Goal: Use online tool/utility: Utilize a website feature to perform a specific function

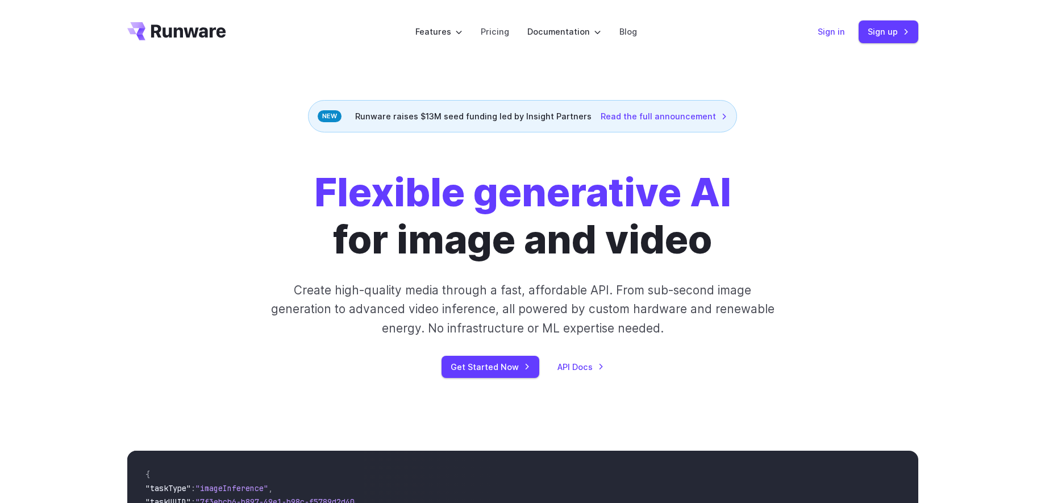
click at [821, 30] on link "Sign in" at bounding box center [831, 31] width 27 height 13
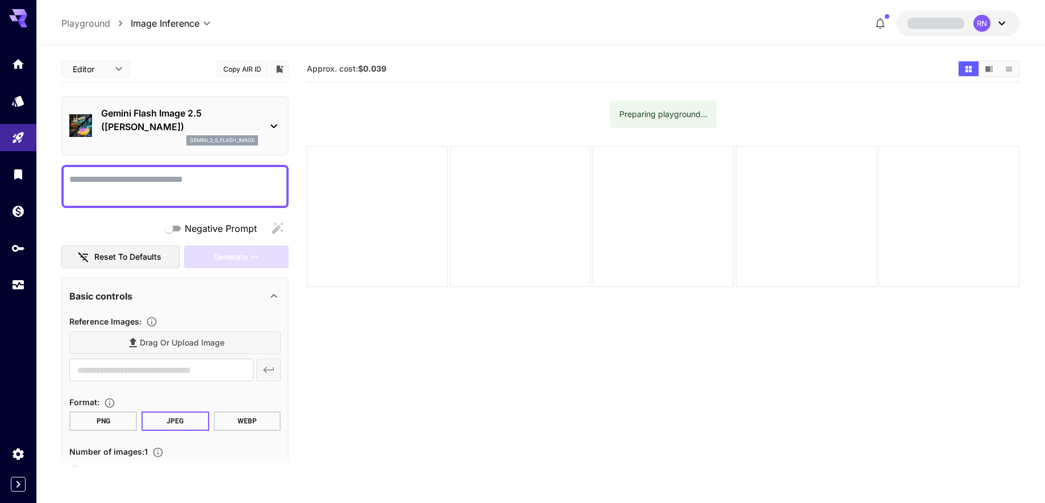
click at [218, 180] on textarea "Negative Prompt" at bounding box center [174, 186] width 211 height 27
type textarea "**********"
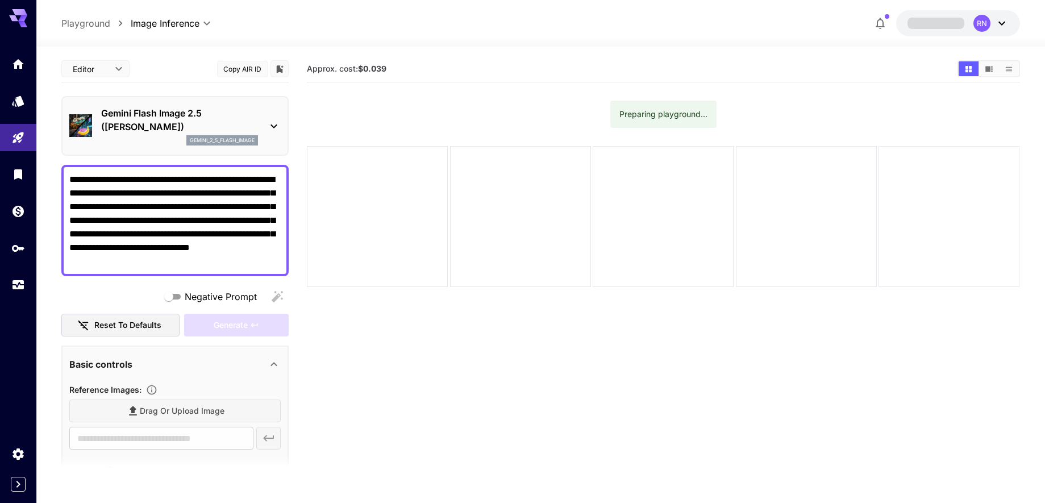
click at [70, 177] on textarea "**********" at bounding box center [174, 220] width 211 height 95
